Goal: Information Seeking & Learning: Learn about a topic

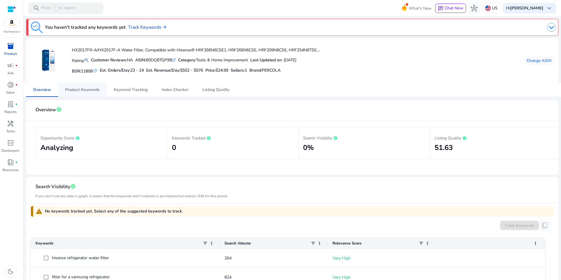
click at [74, 91] on span "Product Keywords" at bounding box center [82, 90] width 35 height 4
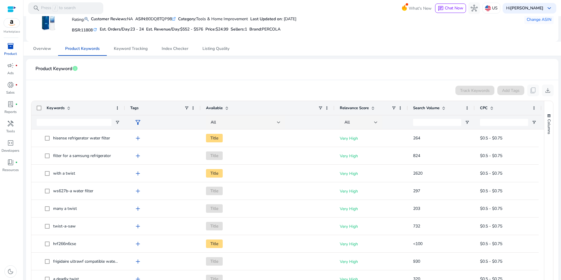
click at [225, 108] on span at bounding box center [226, 108] width 5 height 5
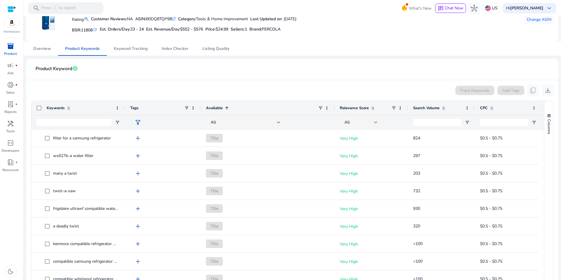
click at [225, 108] on span at bounding box center [226, 108] width 5 height 5
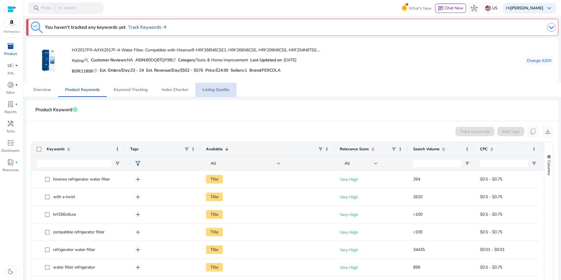
click at [211, 93] on span "Listing Quality" at bounding box center [215, 90] width 27 height 14
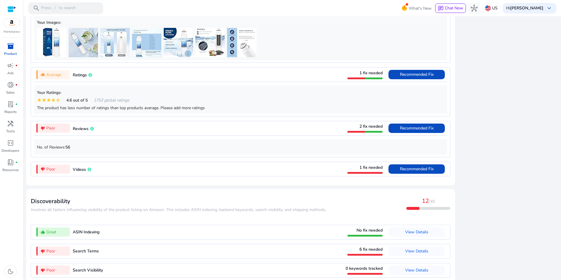
scroll to position [495, 0]
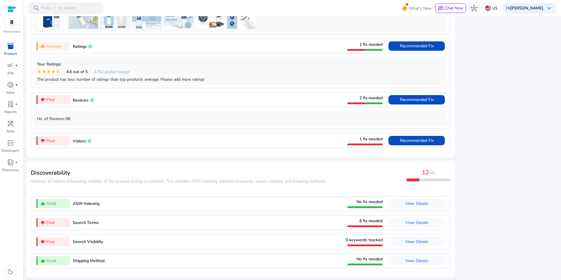
drag, startPoint x: 66, startPoint y: 119, endPoint x: 74, endPoint y: 118, distance: 8.6
click at [74, 118] on p "No. of Reviews: 56" at bounding box center [240, 119] width 407 height 6
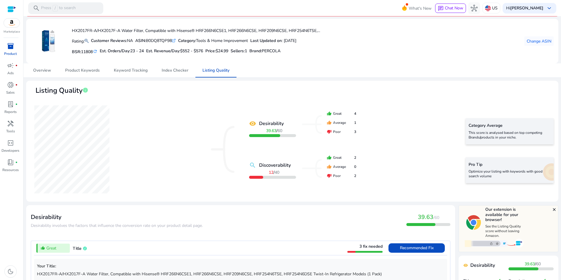
scroll to position [0, 0]
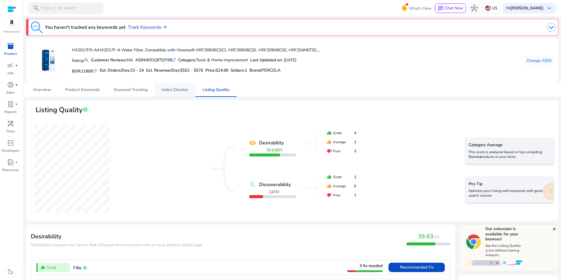
click at [172, 91] on span "Index Checker" at bounding box center [175, 90] width 27 height 4
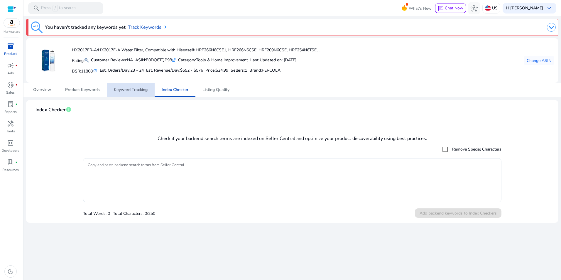
click at [133, 91] on span "Keyword Tracking" at bounding box center [131, 90] width 34 height 4
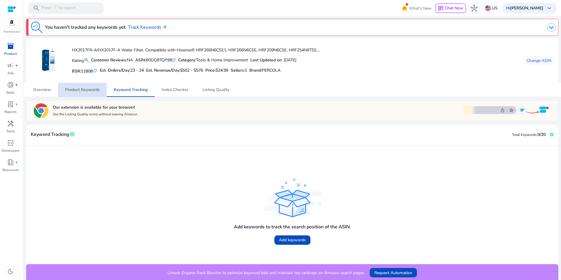
click at [93, 92] on span "Product Keywords" at bounding box center [82, 90] width 35 height 4
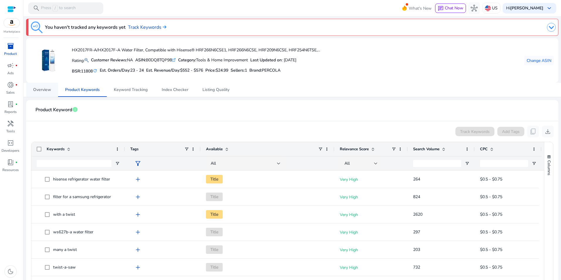
click at [49, 89] on span "Overview" at bounding box center [42, 90] width 18 height 4
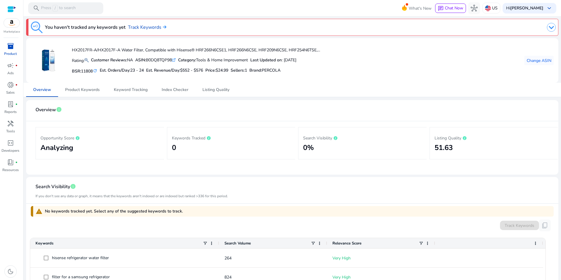
click at [14, 47] on span "inventory_2" at bounding box center [10, 46] width 7 height 7
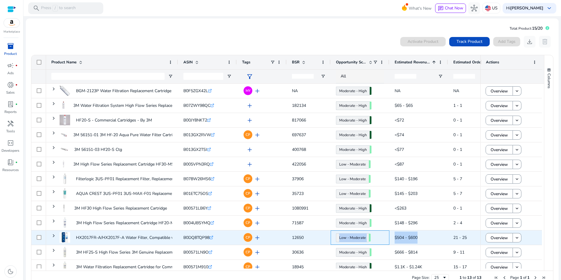
drag, startPoint x: 388, startPoint y: 239, endPoint x: 425, endPoint y: 238, distance: 36.7
click at [425, 238] on div "HX2017FR-A/HX2017F-A Water Filter, Compatible with Hisense® HRF266N6CSE1,... B0…" at bounding box center [477, 237] width 863 height 15
click at [256, 237] on span "add" at bounding box center [257, 237] width 7 height 7
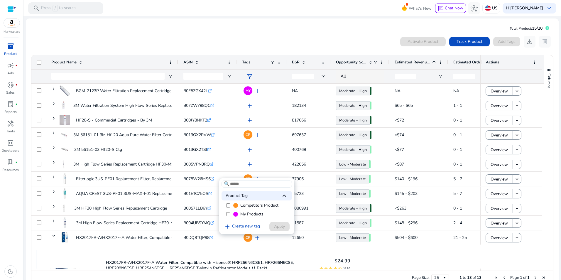
click at [257, 249] on div at bounding box center [280, 140] width 561 height 280
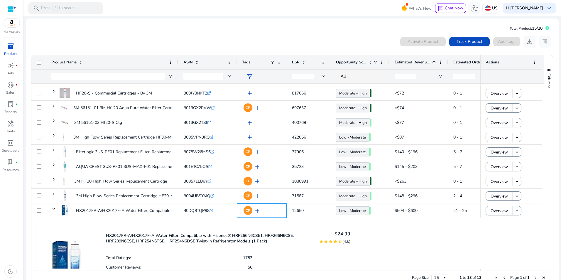
scroll to position [77, 0]
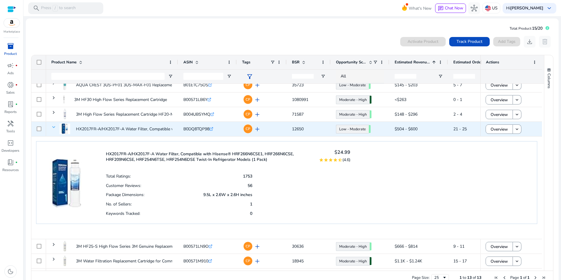
click at [53, 126] on span at bounding box center [53, 127] width 5 height 5
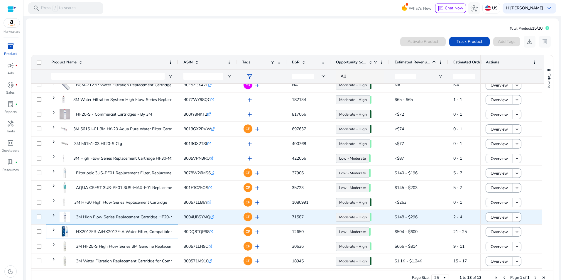
scroll to position [0, 0]
